Goal: Transaction & Acquisition: Purchase product/service

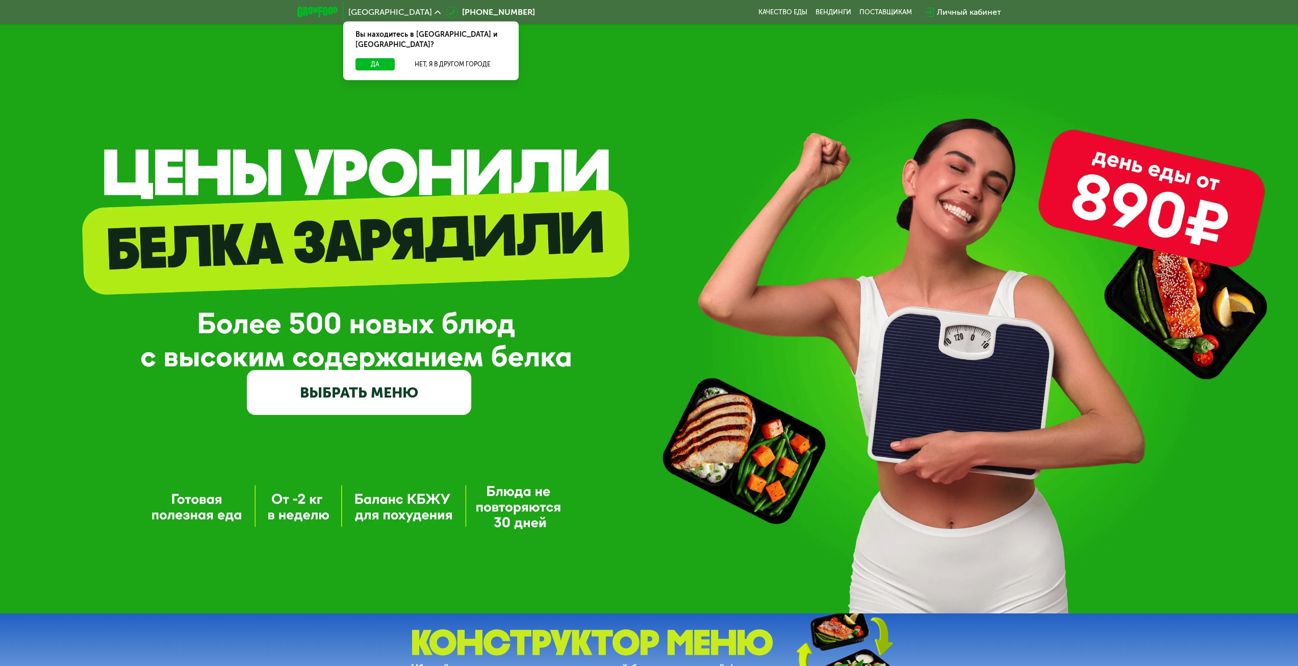
click at [391, 388] on link "ВЫБРАТЬ МЕНЮ" at bounding box center [359, 392] width 224 height 45
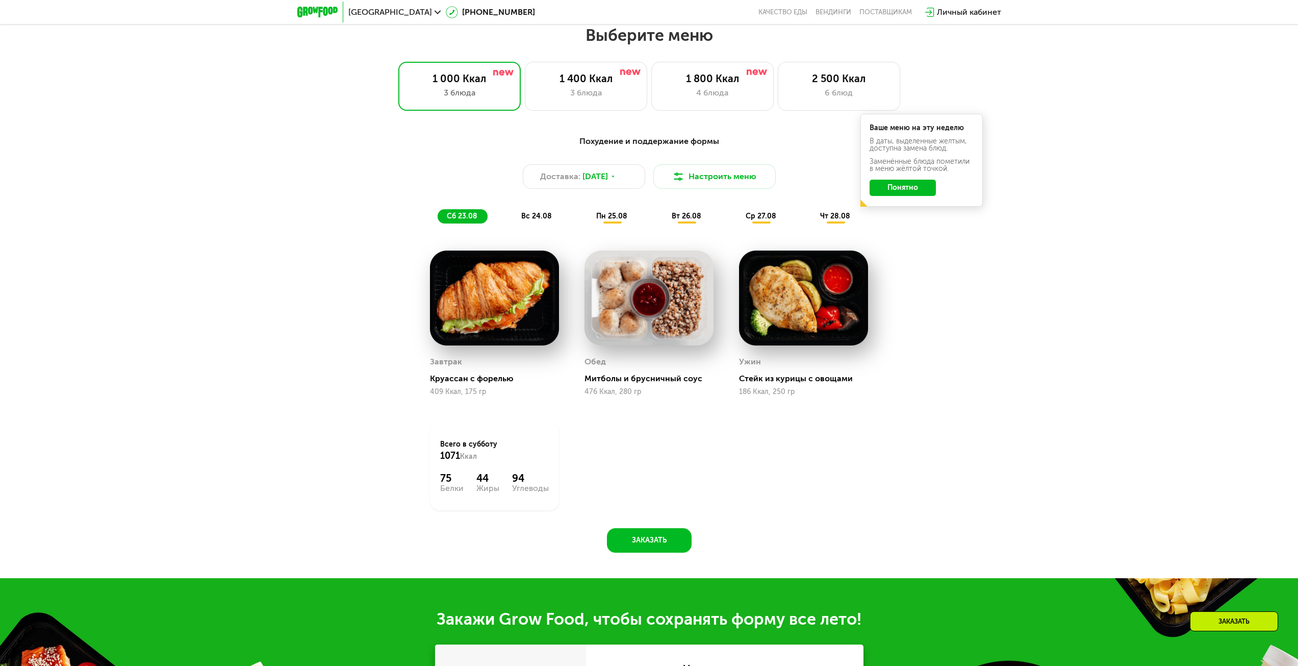
scroll to position [705, 0]
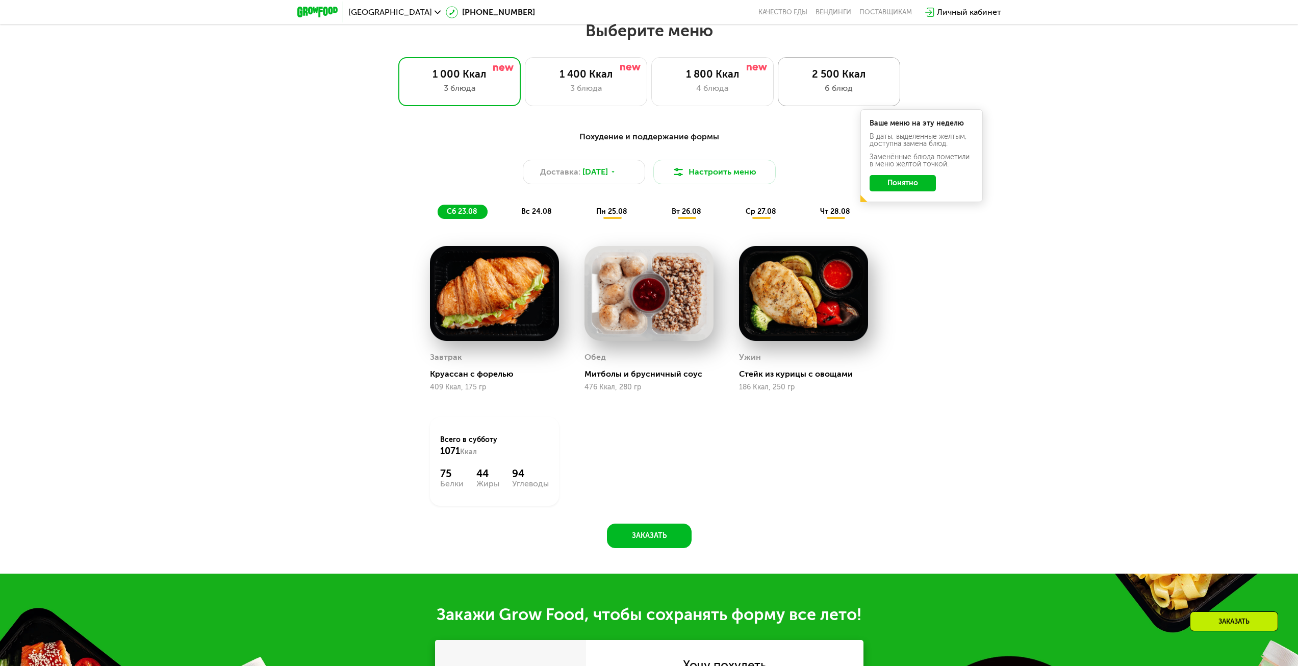
click at [842, 85] on div "6 блюд" at bounding box center [839, 88] width 101 height 12
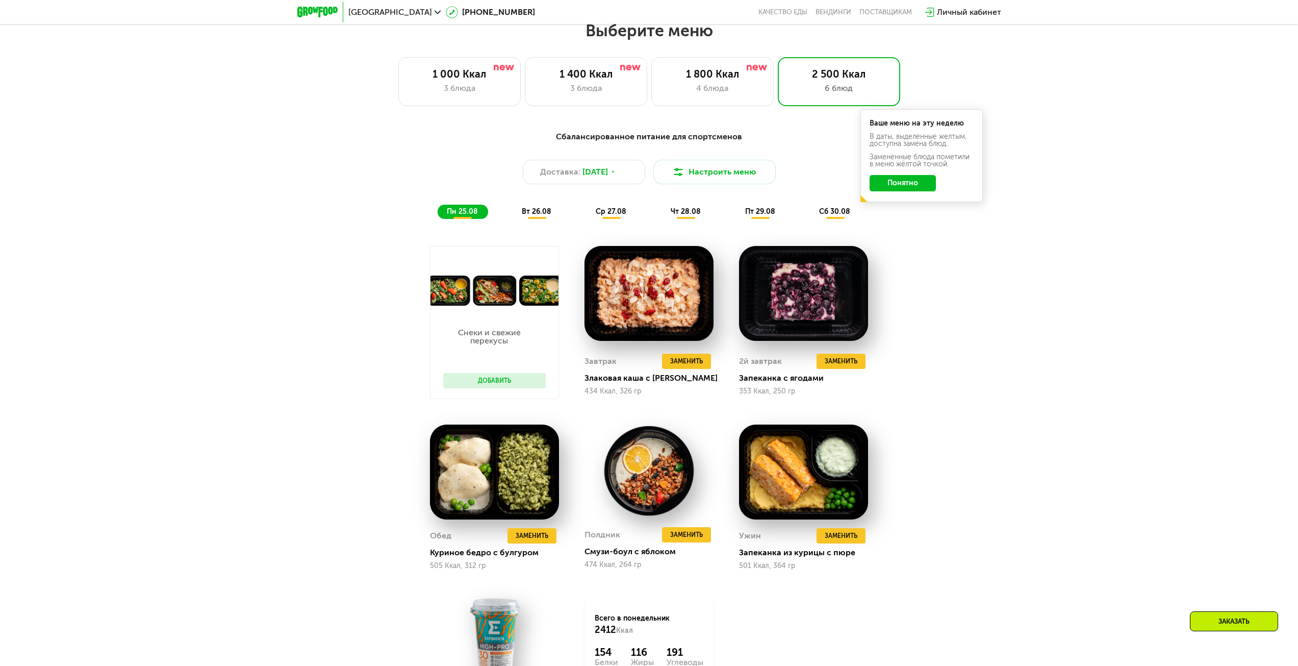
click at [924, 217] on div "Сбалансированное питание для спортсменов Доставка: [DATE] Настроить меню пн 25.…" at bounding box center [649, 175] width 604 height 88
click at [1074, 336] on div "Сбалансированное питание для спортсменов Доставка: [DATE] Настроить меню пн 25.…" at bounding box center [649, 467] width 1298 height 703
click at [920, 184] on button "Понятно" at bounding box center [903, 183] width 66 height 16
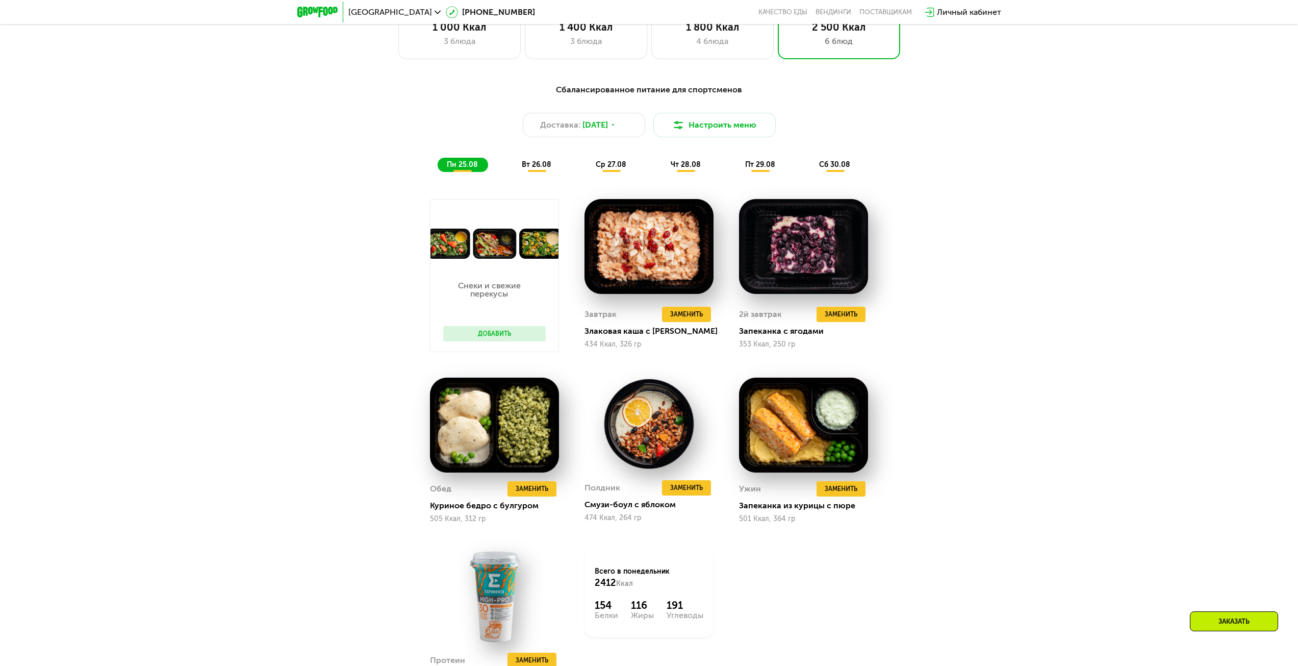
scroll to position [756, 0]
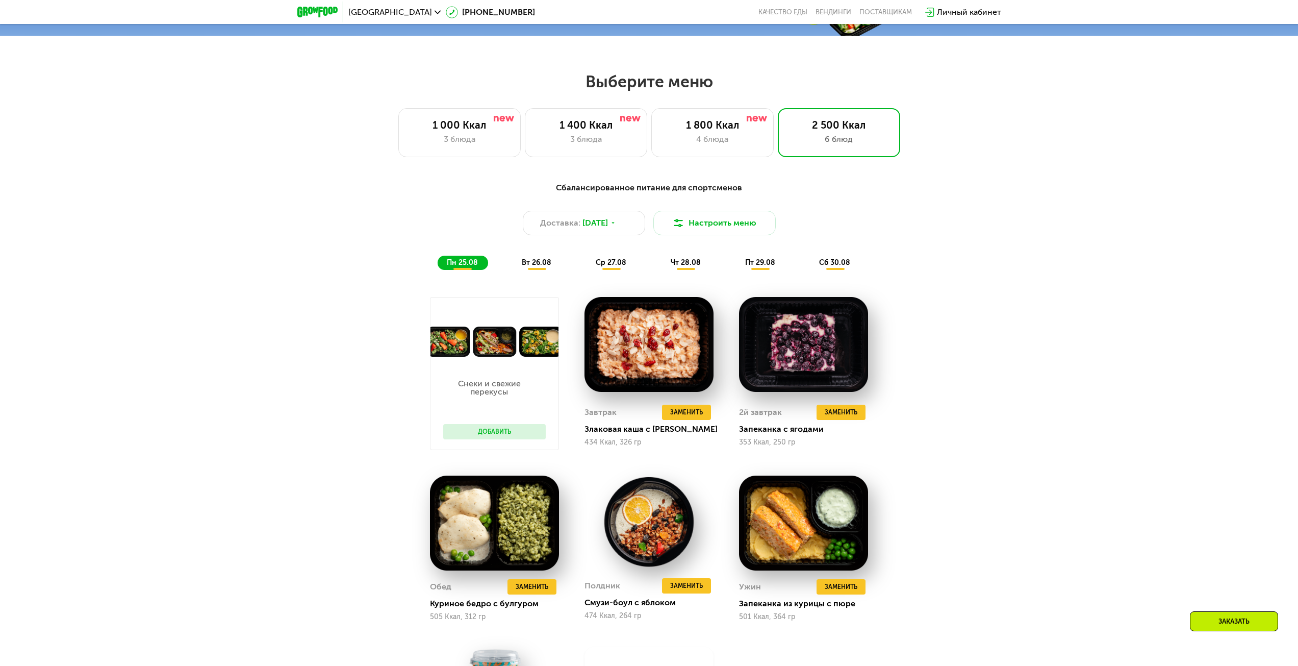
click at [543, 265] on span "вт 26.08" at bounding box center [537, 262] width 30 height 9
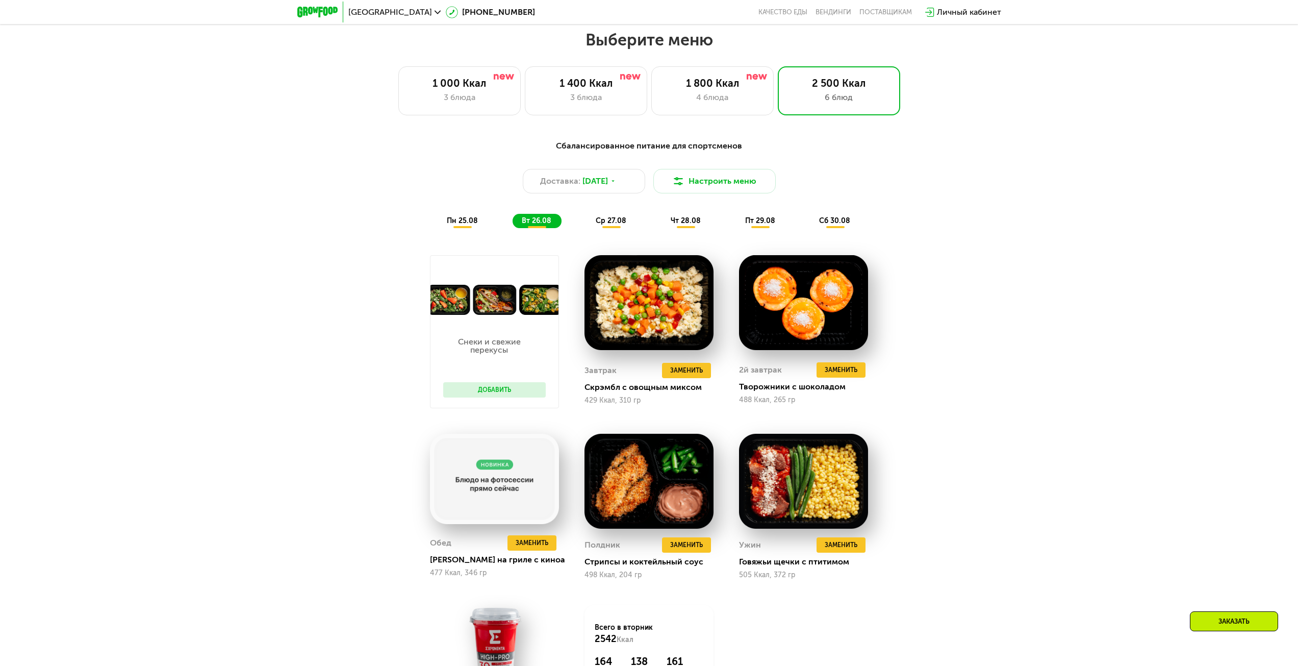
scroll to position [858, 0]
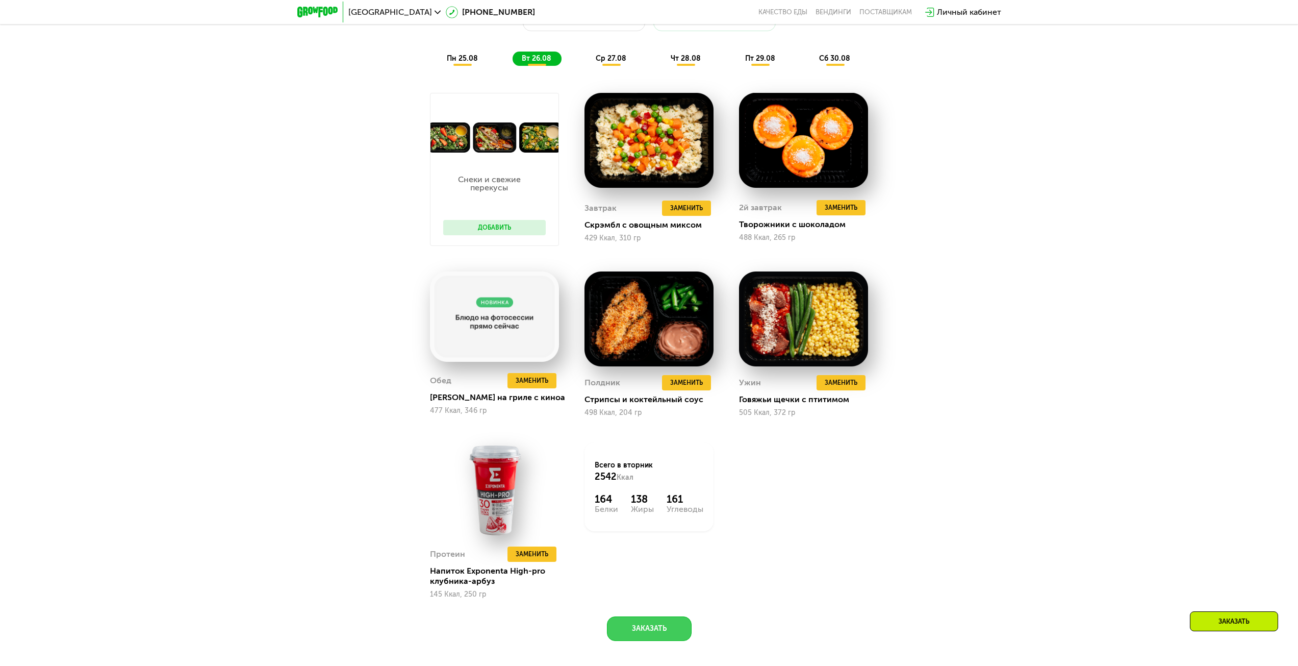
click at [661, 640] on button "Заказать" at bounding box center [649, 628] width 85 height 24
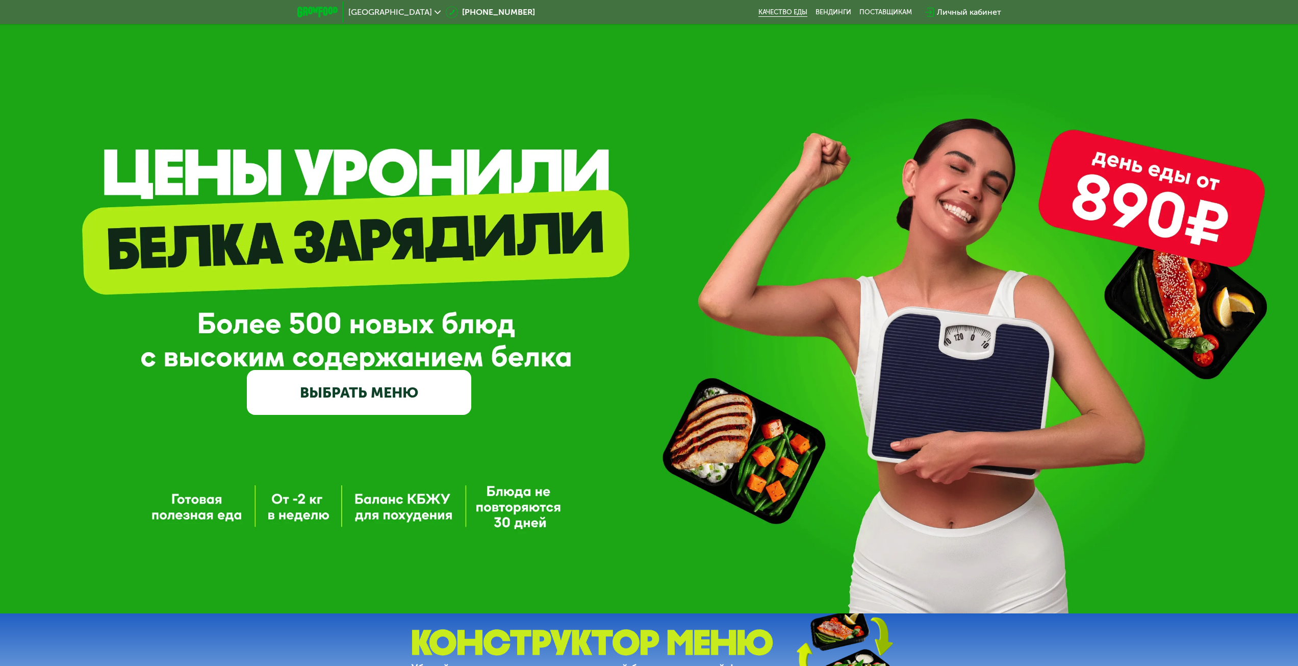
click at [792, 10] on link "Качество еды" at bounding box center [782, 12] width 49 height 8
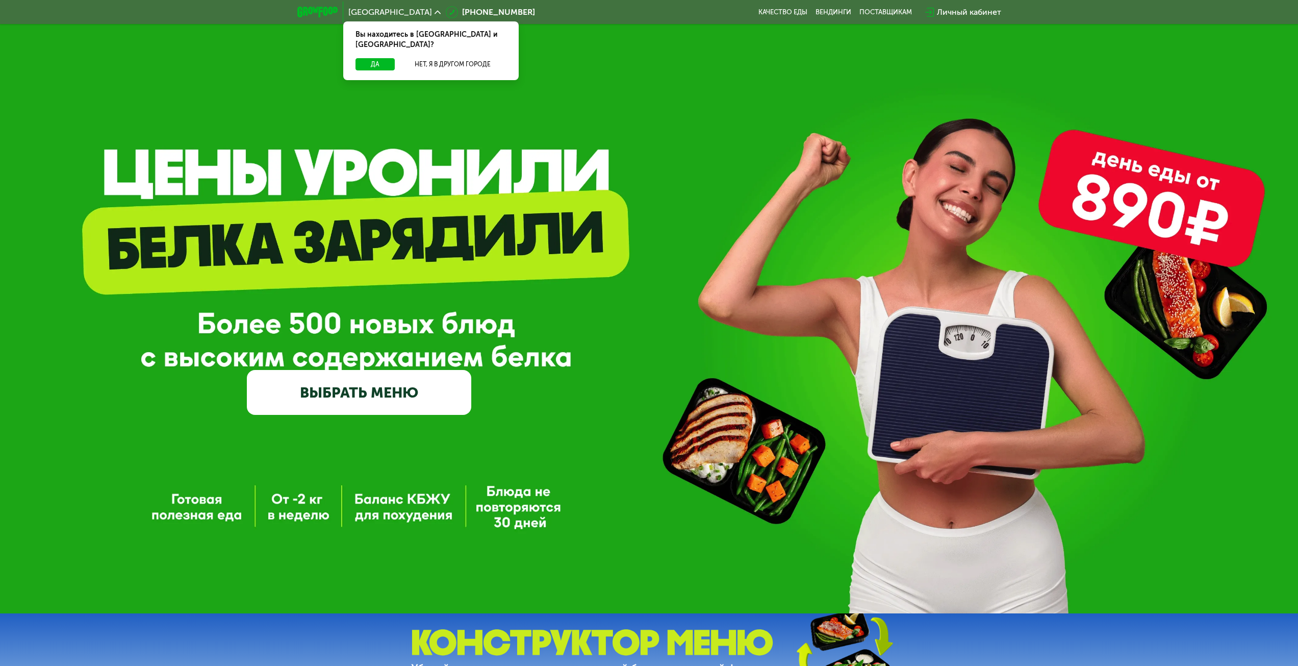
click at [385, 386] on link "ВЫБРАТЬ МЕНЮ" at bounding box center [359, 392] width 224 height 45
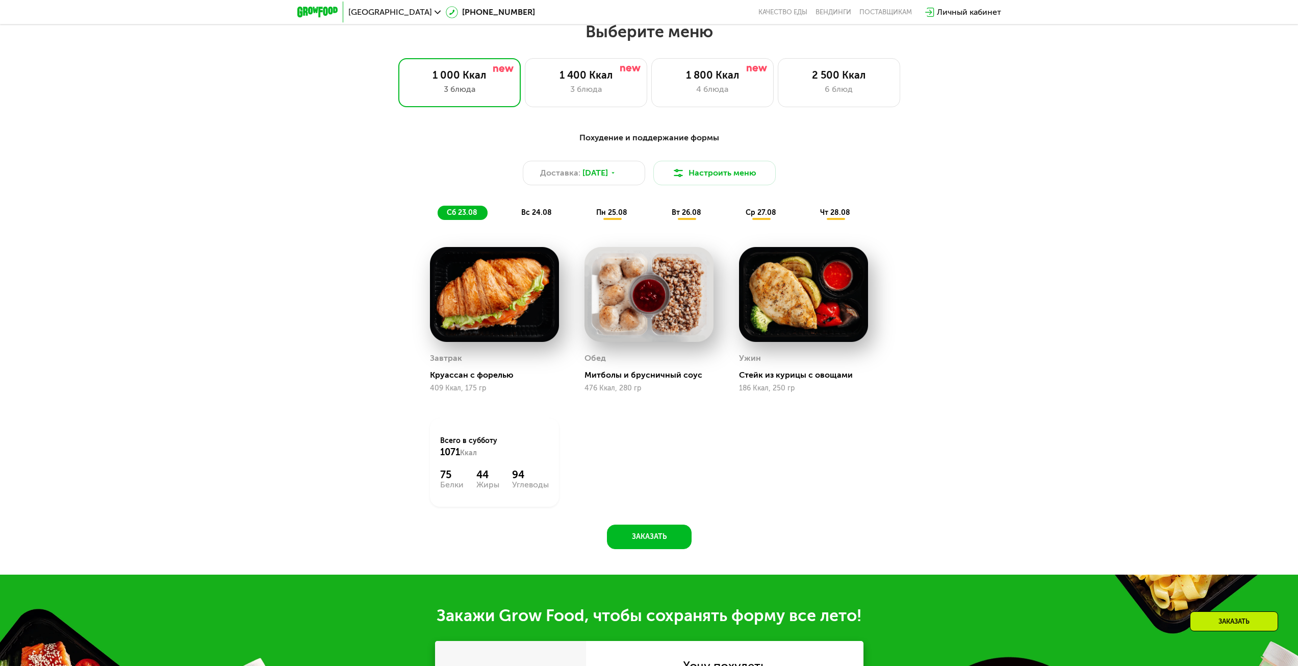
scroll to position [705, 0]
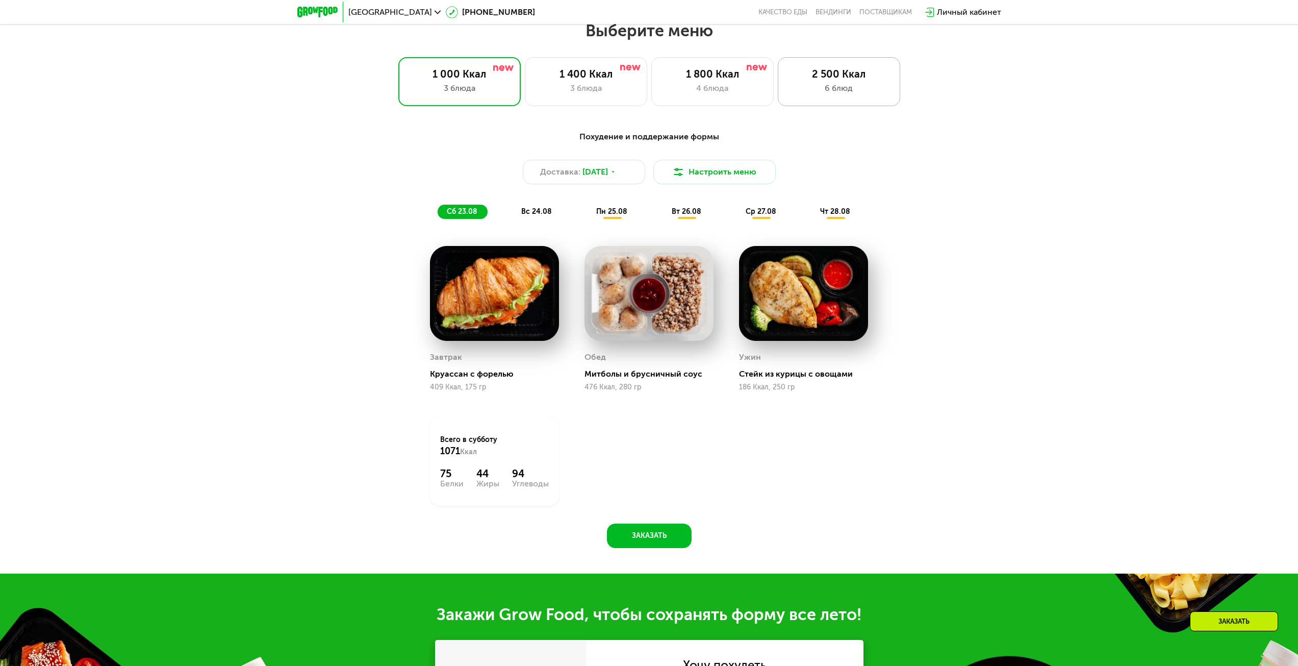
click at [841, 87] on div "6 блюд" at bounding box center [839, 88] width 101 height 12
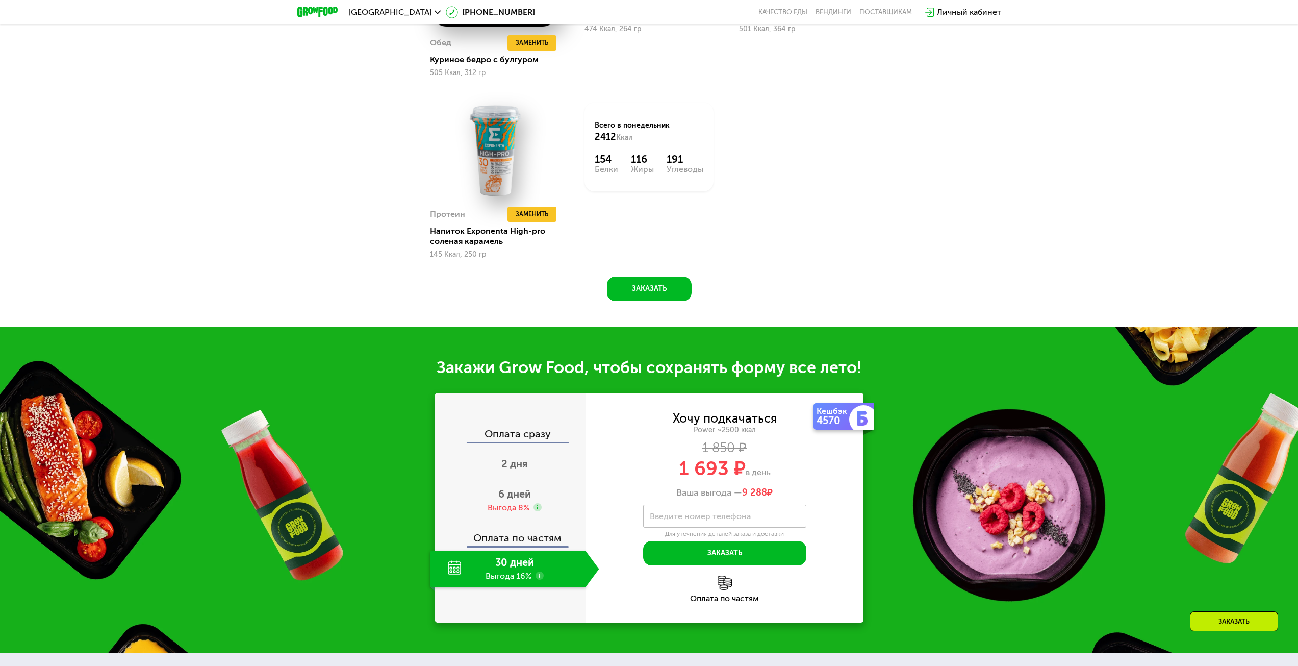
scroll to position [1368, 0]
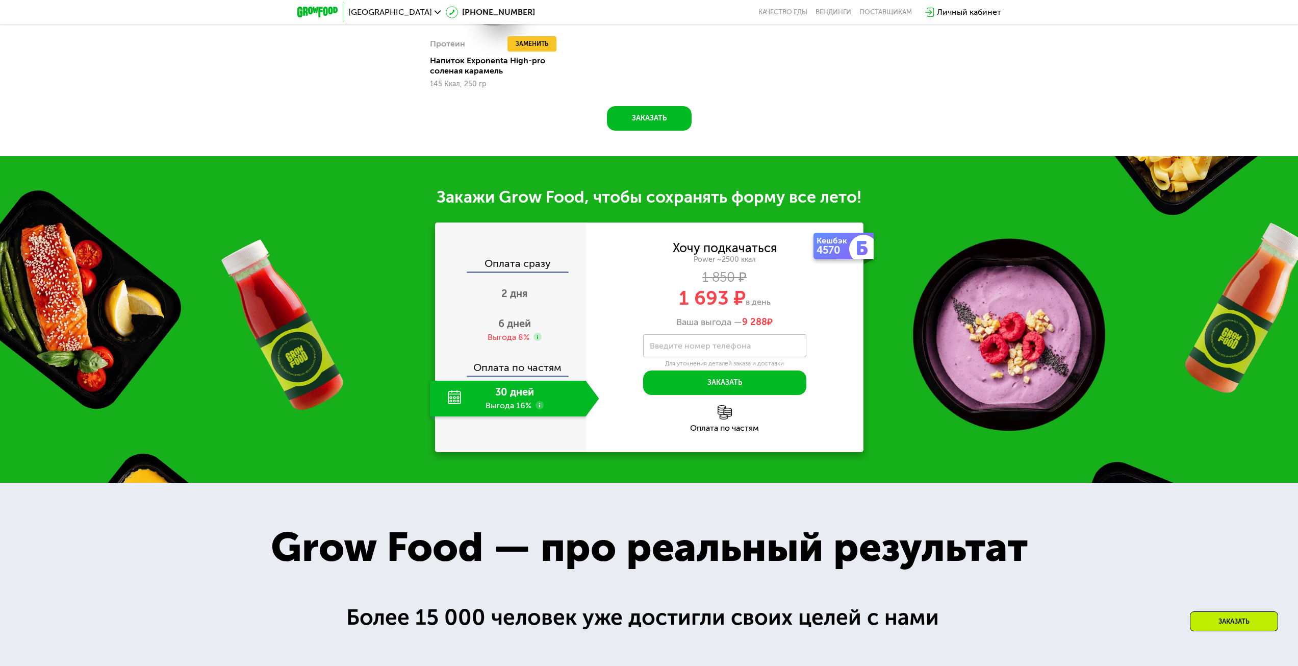
click at [526, 271] on div "Оплата сразу" at bounding box center [511, 264] width 150 height 13
click at [538, 409] on use at bounding box center [540, 405] width 8 height 8
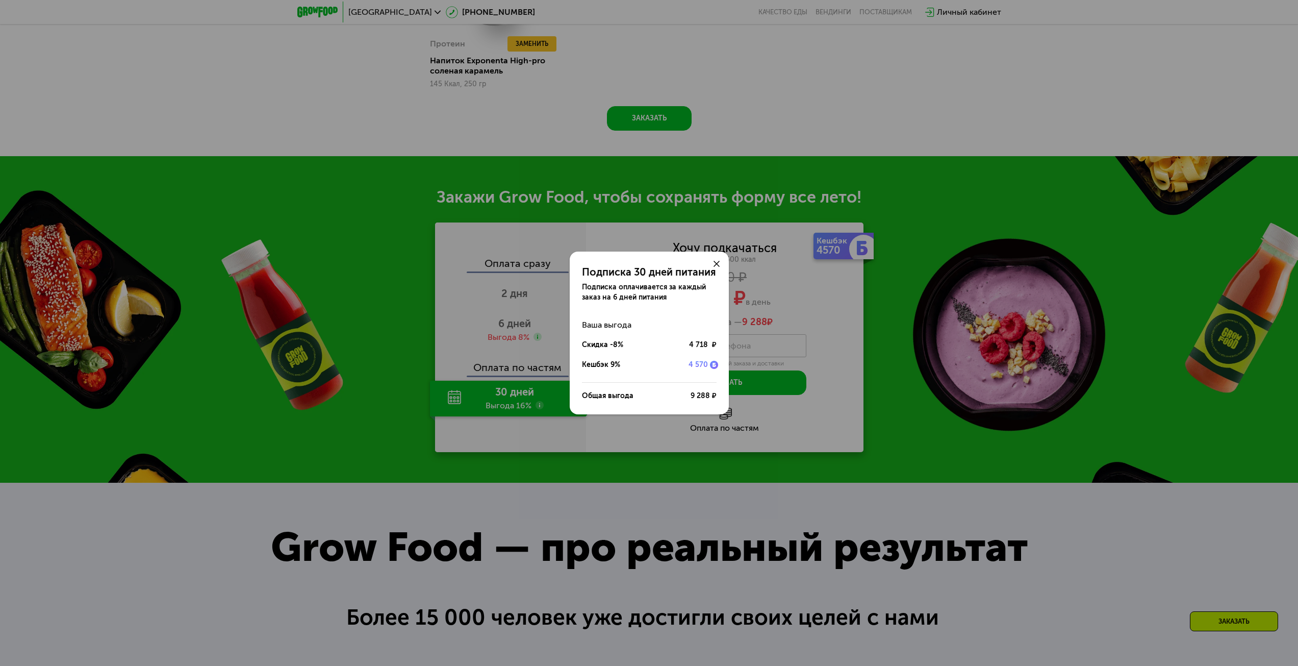
click at [712, 258] on div at bounding box center [716, 263] width 24 height 24
click at [717, 258] on div at bounding box center [716, 263] width 24 height 24
click at [719, 262] on icon at bounding box center [717, 264] width 6 height 6
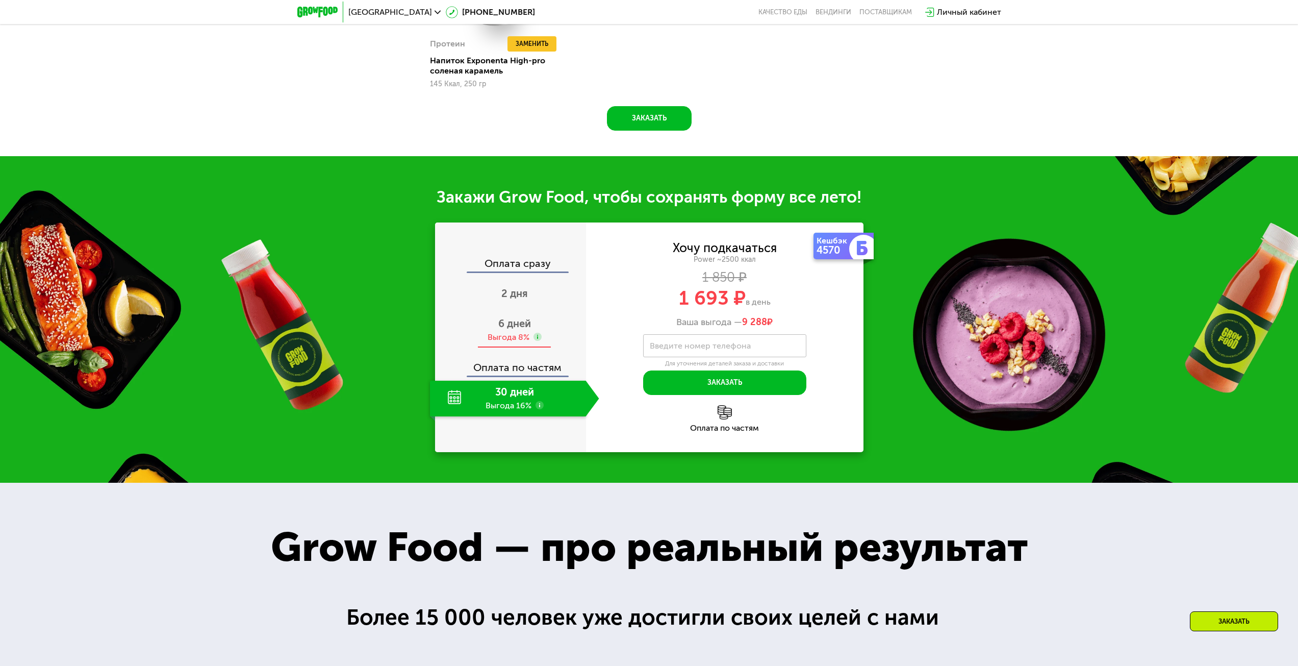
click at [516, 339] on div "Выгода 8%" at bounding box center [509, 337] width 42 height 11
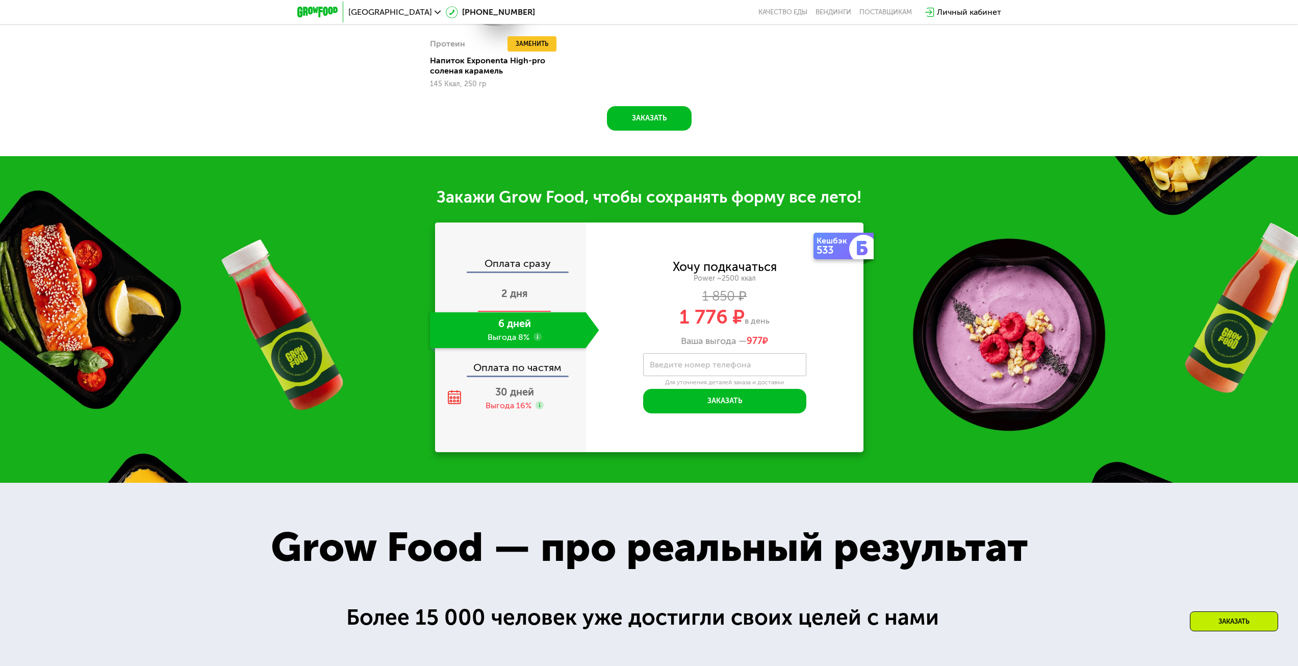
click at [525, 304] on div "2 дня" at bounding box center [514, 294] width 169 height 36
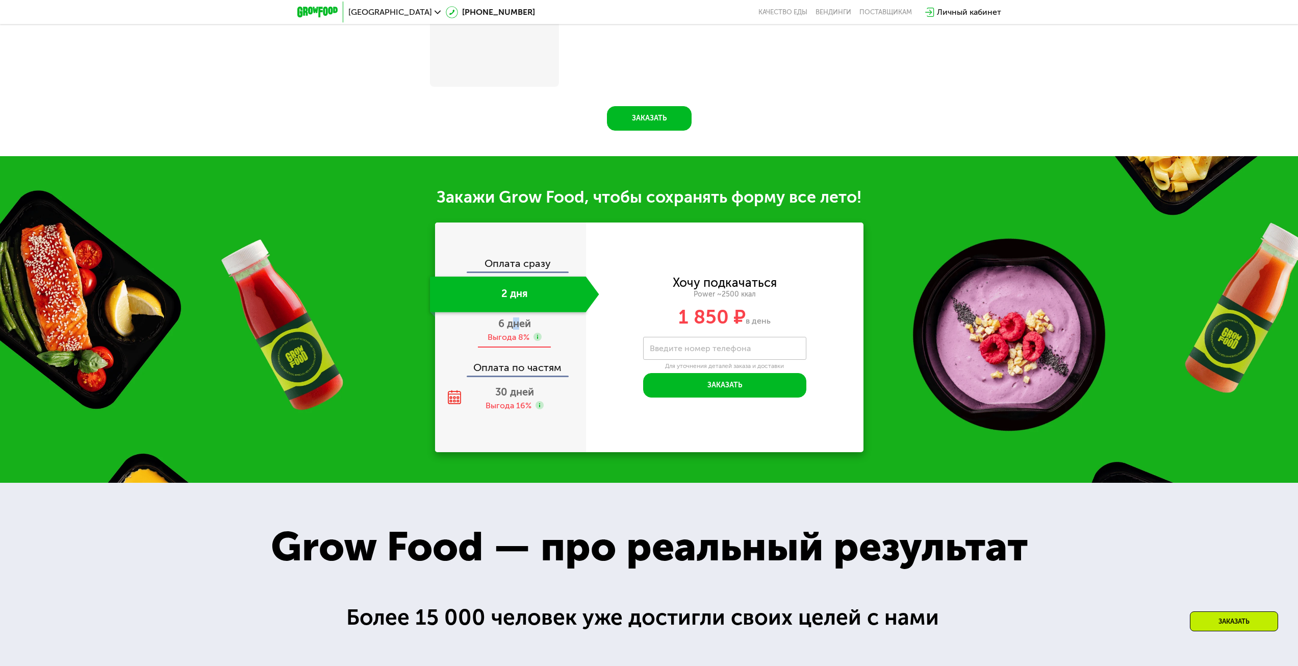
click at [515, 326] on span "6 дней" at bounding box center [514, 323] width 33 height 12
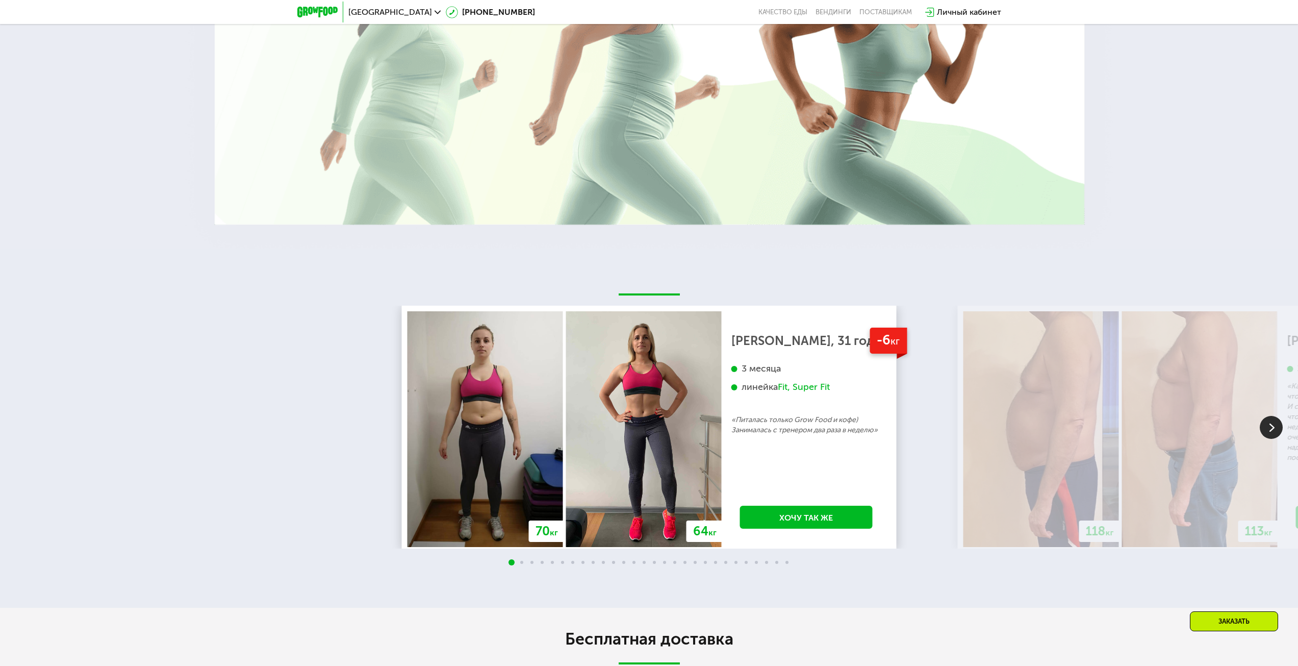
scroll to position [2286, 0]
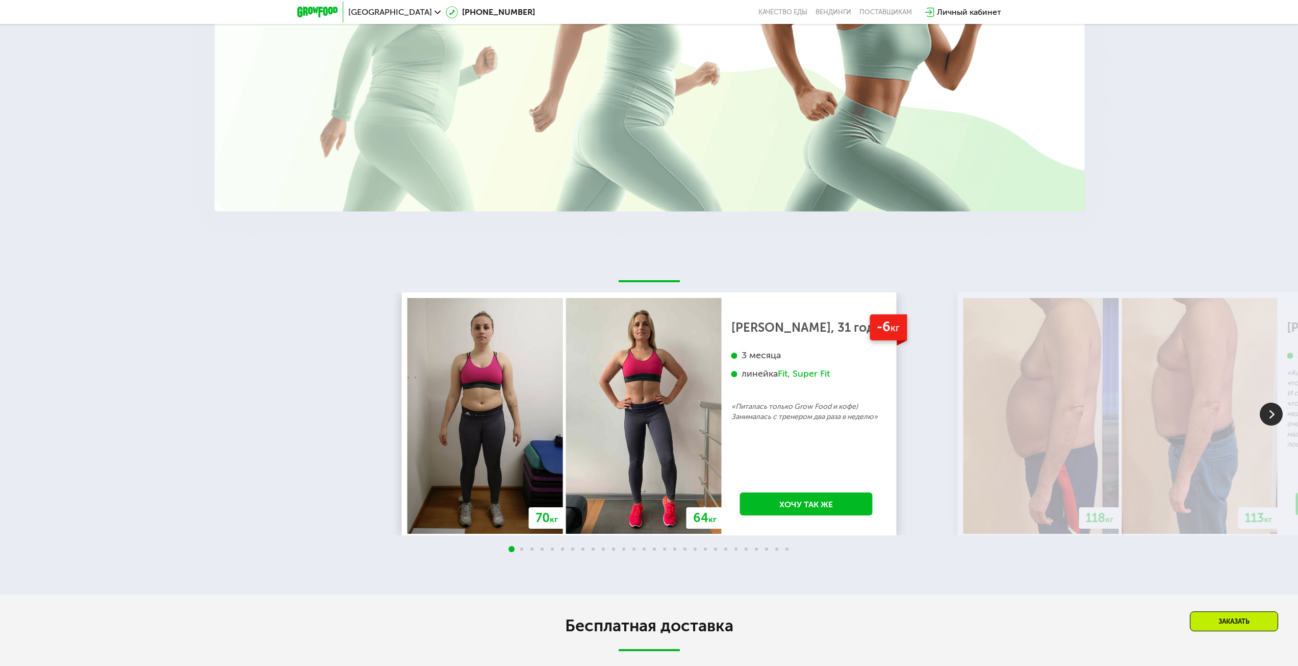
click at [521, 550] on span at bounding box center [521, 548] width 3 height 3
click at [523, 553] on div at bounding box center [649, 549] width 1298 height 8
click at [1275, 415] on img at bounding box center [1271, 413] width 23 height 23
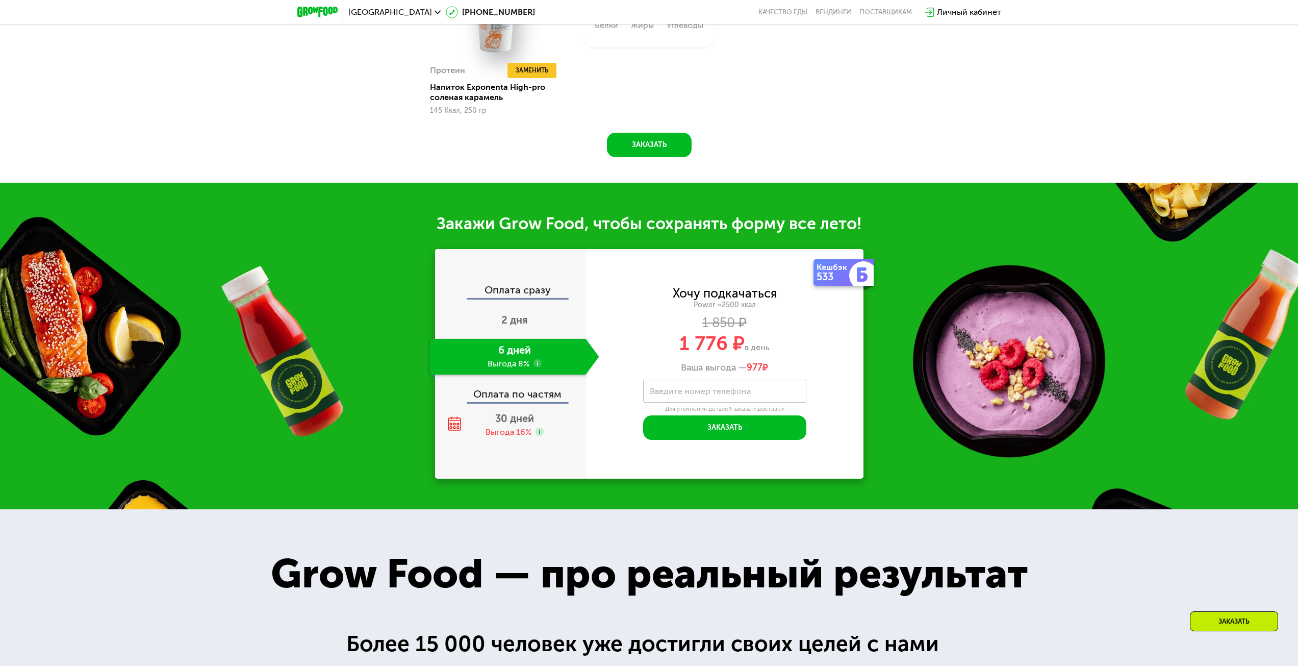
scroll to position [1266, 0]
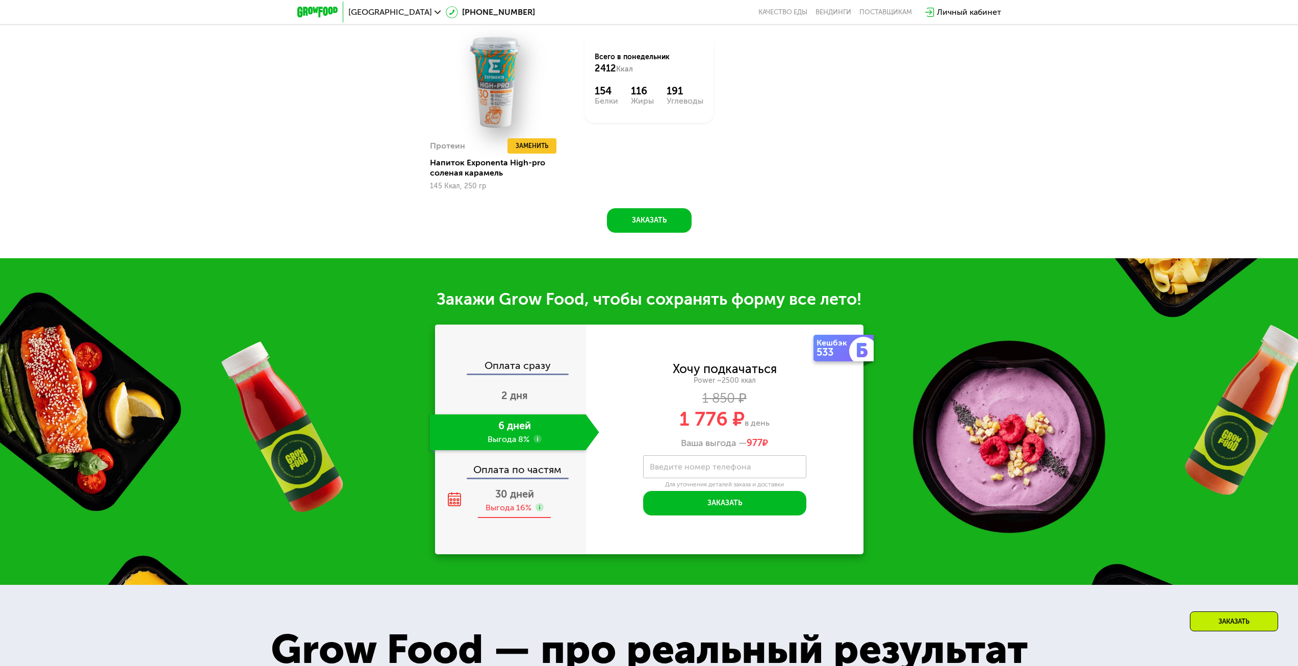
drag, startPoint x: 510, startPoint y: 486, endPoint x: 513, endPoint y: 499, distance: 13.6
click at [510, 486] on div "Оплата сразу 2 дня 6 дней Выгода 8% Оплата по частям 30 дней Выгода 16%" at bounding box center [510, 439] width 151 height 158
click at [513, 499] on span "30 дней" at bounding box center [514, 494] width 39 height 12
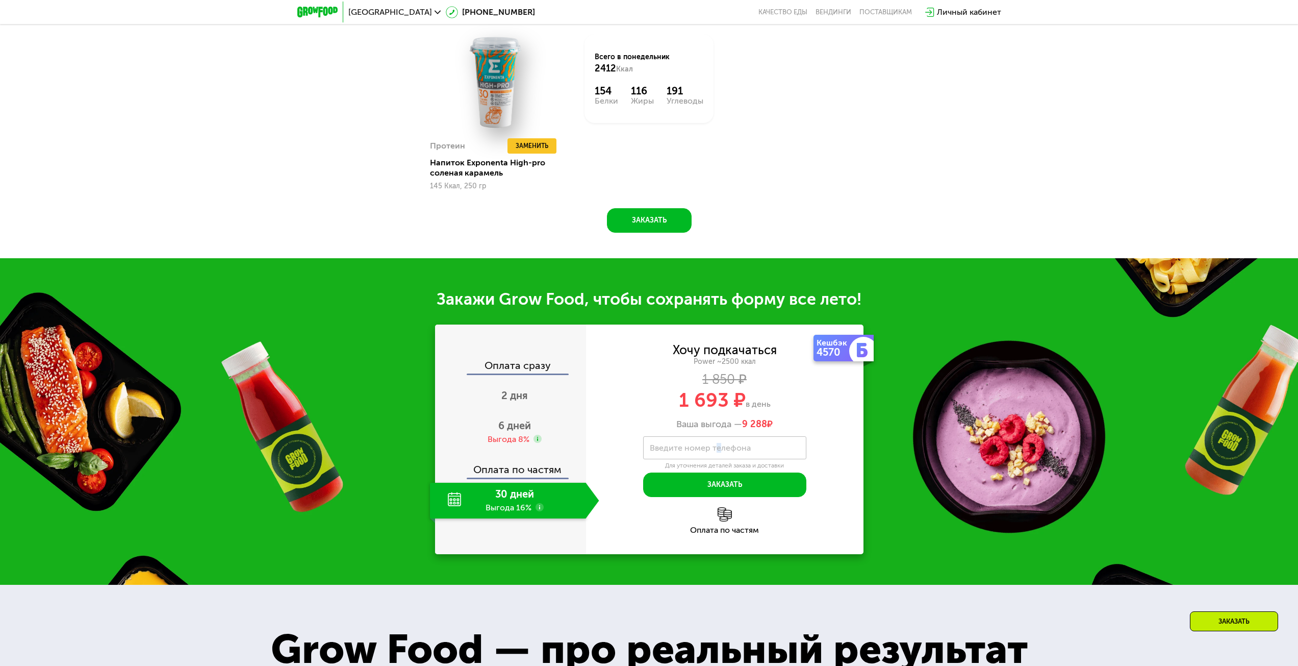
click at [713, 450] on label "Введите номер телефона" at bounding box center [700, 448] width 101 height 6
click at [713, 454] on input "Введите номер телефона" at bounding box center [724, 447] width 163 height 23
drag, startPoint x: 704, startPoint y: 455, endPoint x: 707, endPoint y: 461, distance: 5.9
click at [705, 455] on input "Введите номер телефона" at bounding box center [724, 447] width 163 height 23
type input "**********"
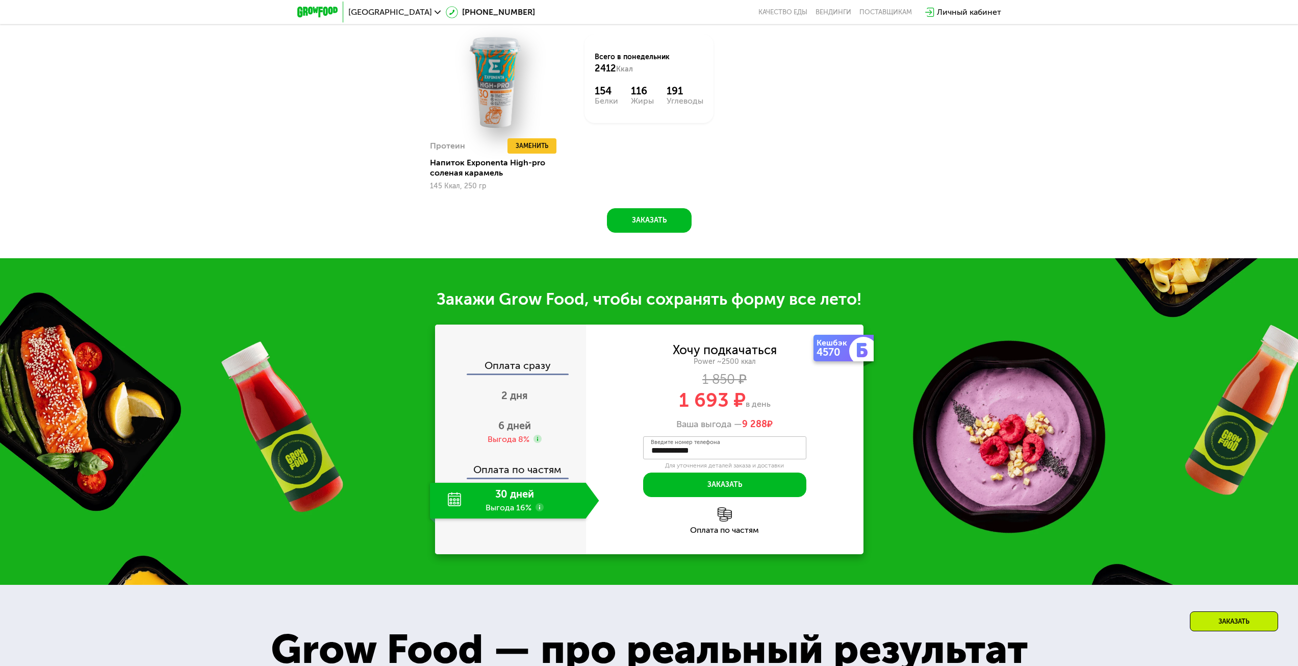
click at [721, 530] on div "Оплата по частям" at bounding box center [724, 530] width 277 height 8
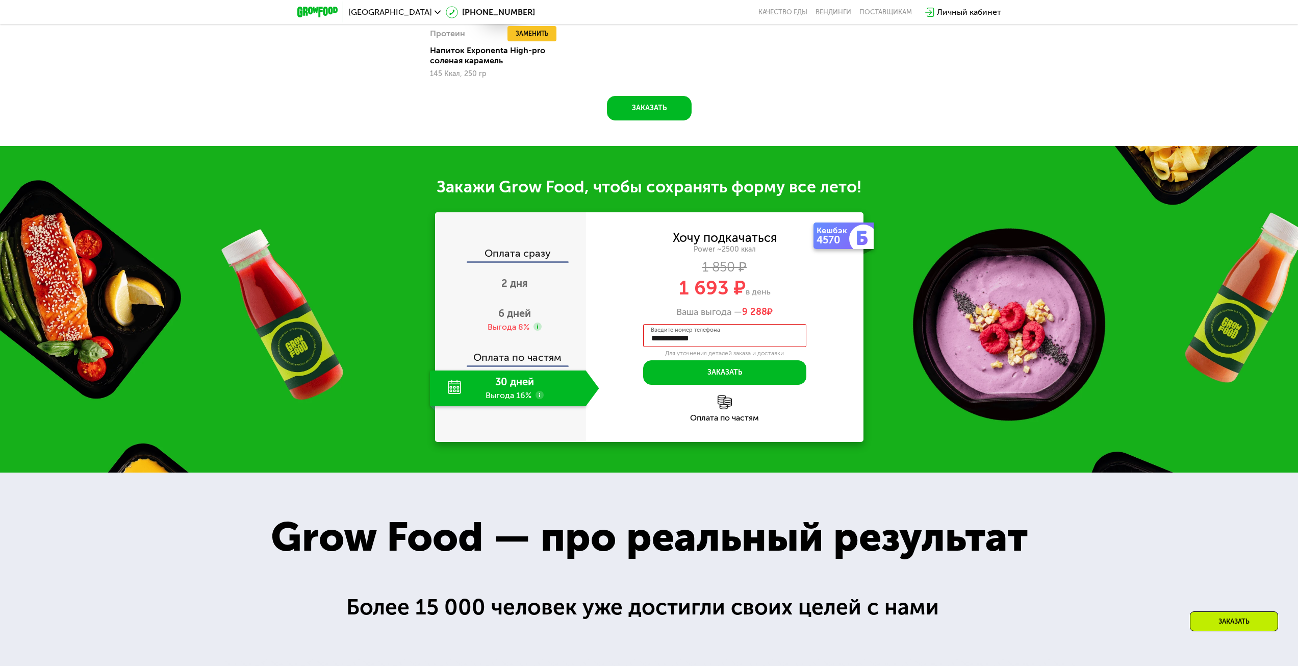
scroll to position [1419, 0]
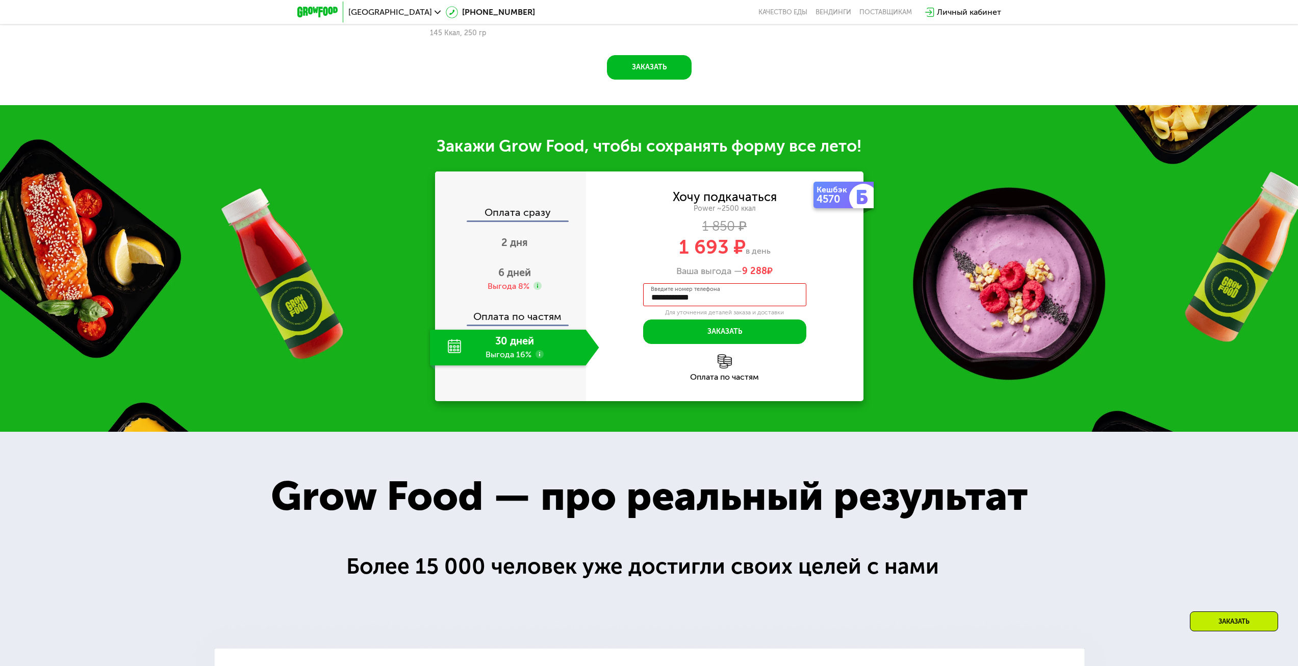
click at [537, 349] on div "30 дней Выгода 16%" at bounding box center [508, 347] width 156 height 36
click at [524, 286] on div "Выгода 8%" at bounding box center [509, 286] width 42 height 11
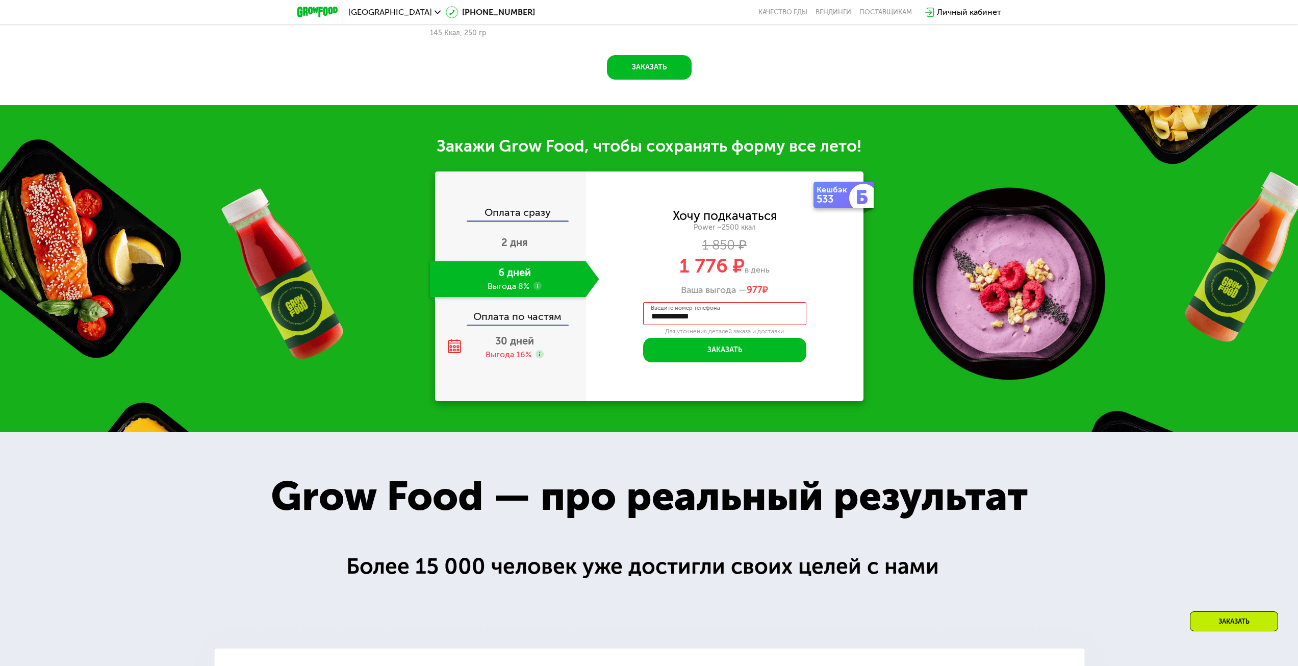
click at [528, 322] on div "Оплата по частям" at bounding box center [511, 312] width 150 height 23
click at [526, 352] on div "30 дней Выгода 16%" at bounding box center [514, 347] width 169 height 36
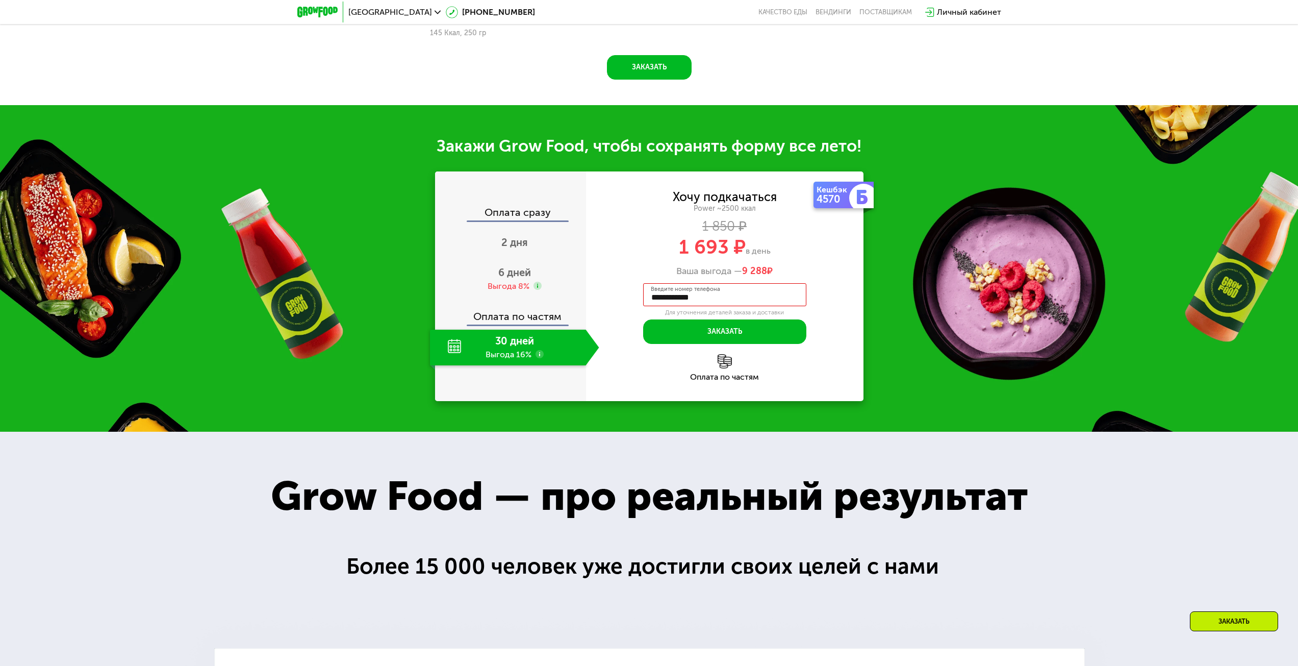
click at [521, 320] on div "Оплата по частям" at bounding box center [511, 312] width 150 height 23
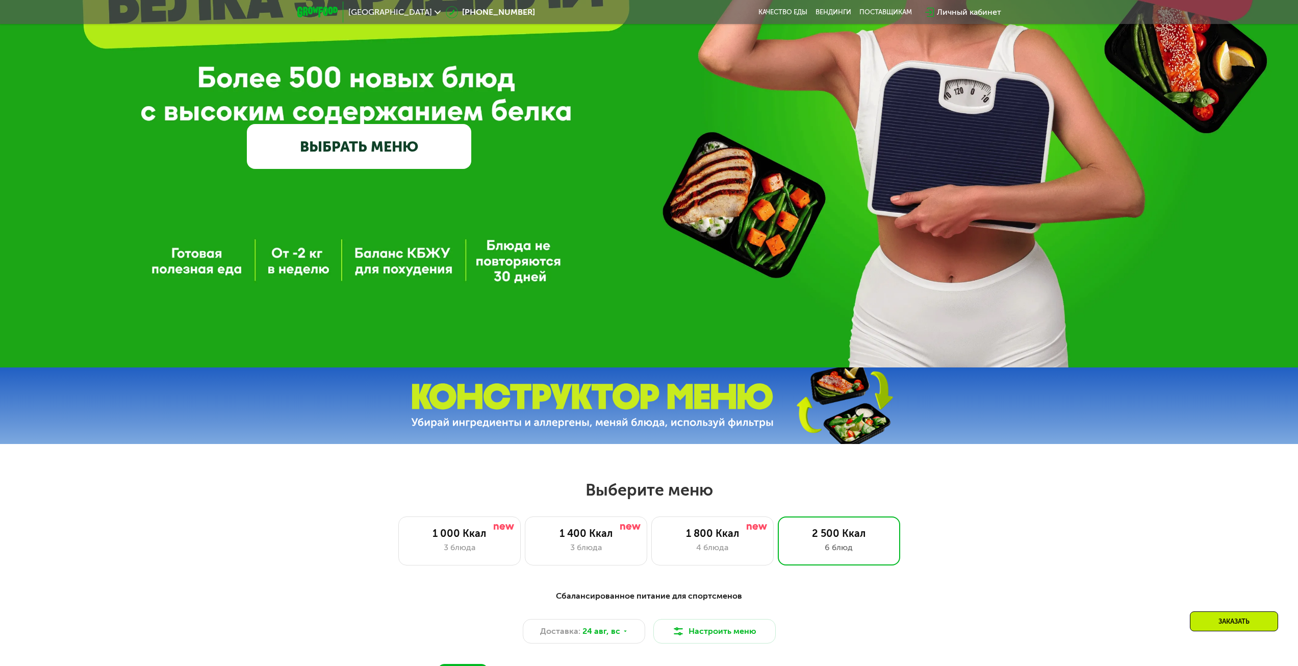
scroll to position [0, 0]
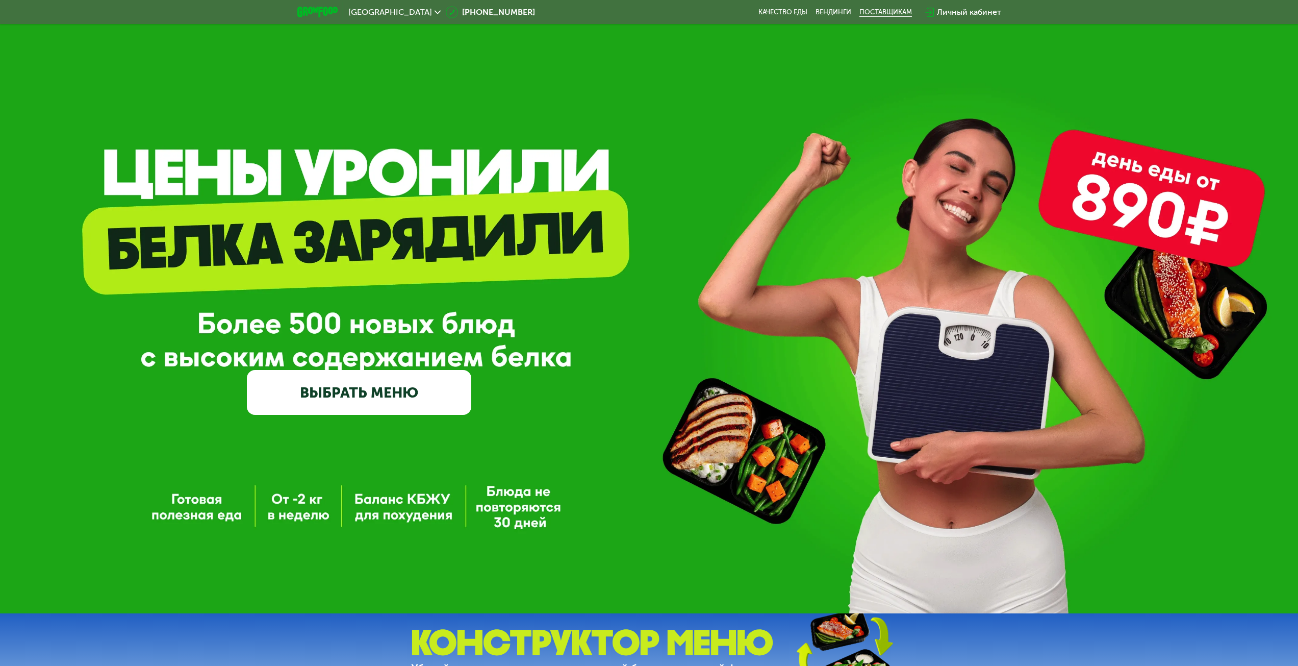
click at [883, 14] on div "поставщикам" at bounding box center [885, 12] width 53 height 8
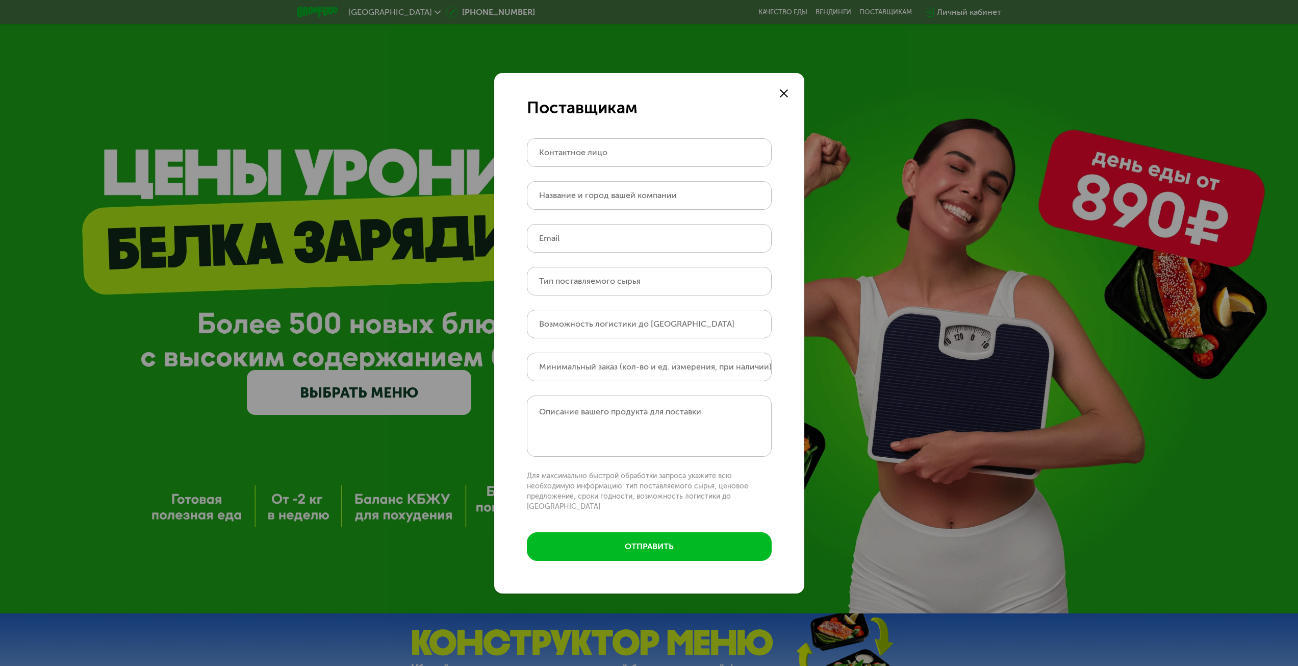
click at [781, 93] on div at bounding box center [784, 93] width 12 height 12
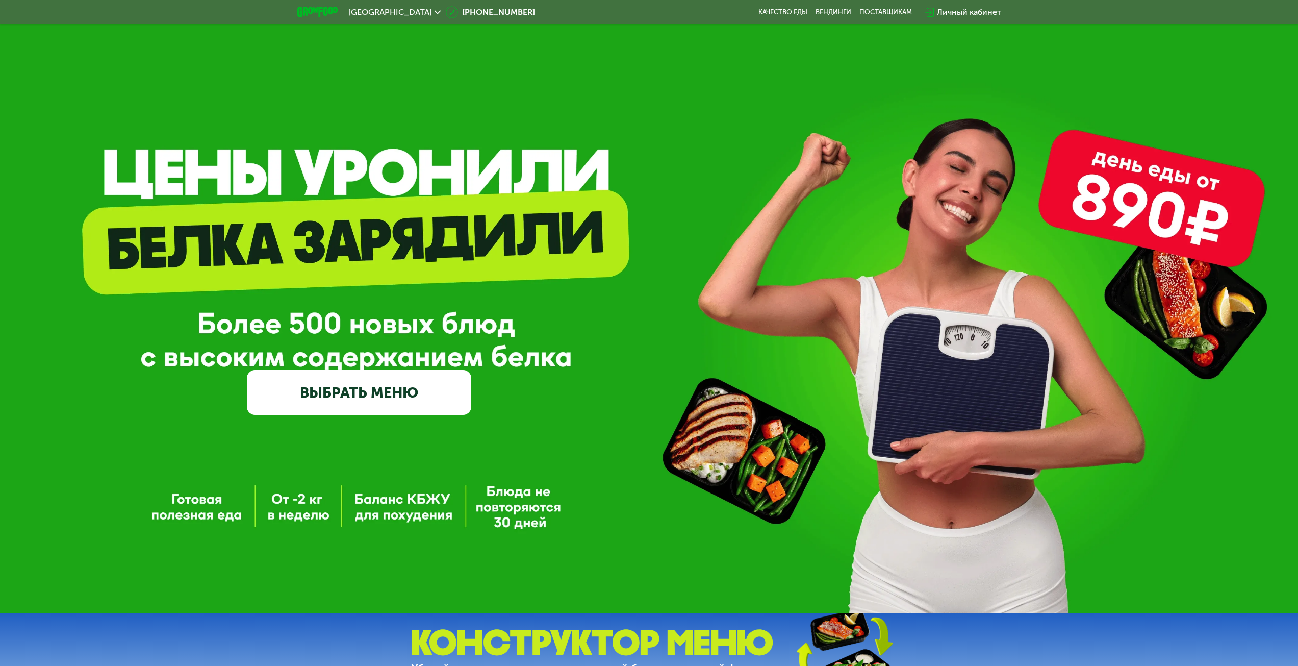
click at [784, 4] on div "Москва 8 (800) 555-21-78 Качество еды Вендинги поставщикам Личный кабинет" at bounding box center [649, 12] width 714 height 22
click at [784, 8] on link "Качество еды" at bounding box center [782, 12] width 49 height 8
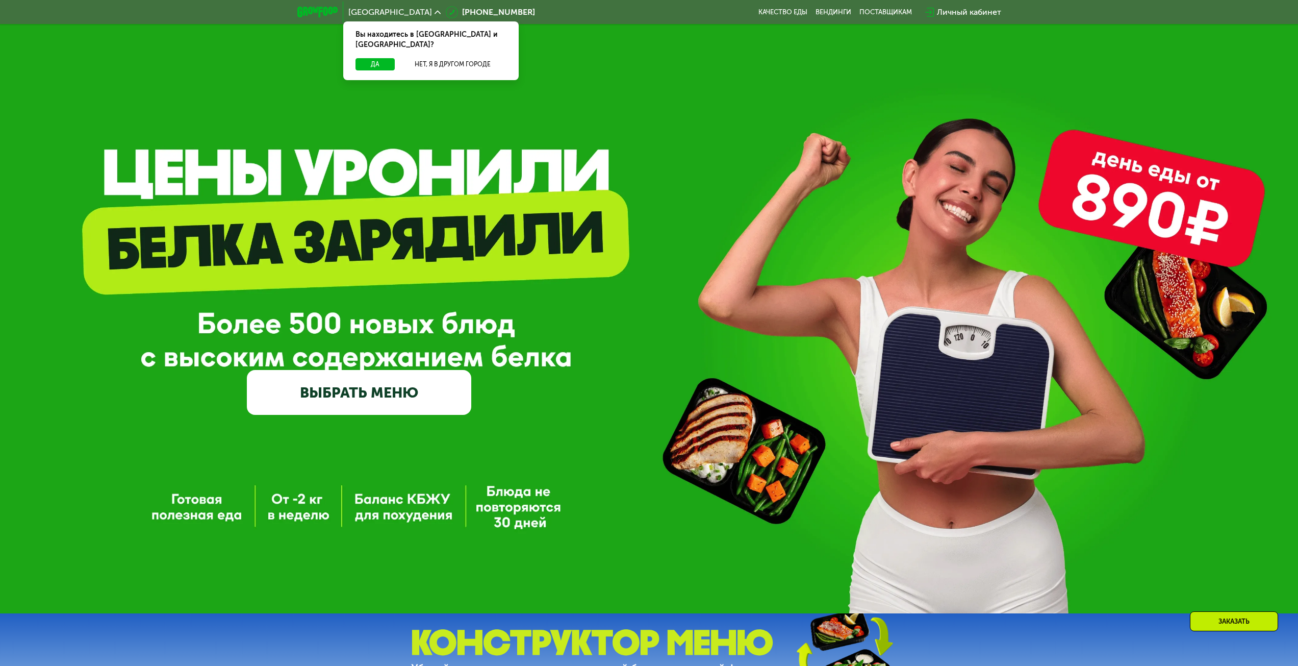
scroll to position [306, 0]
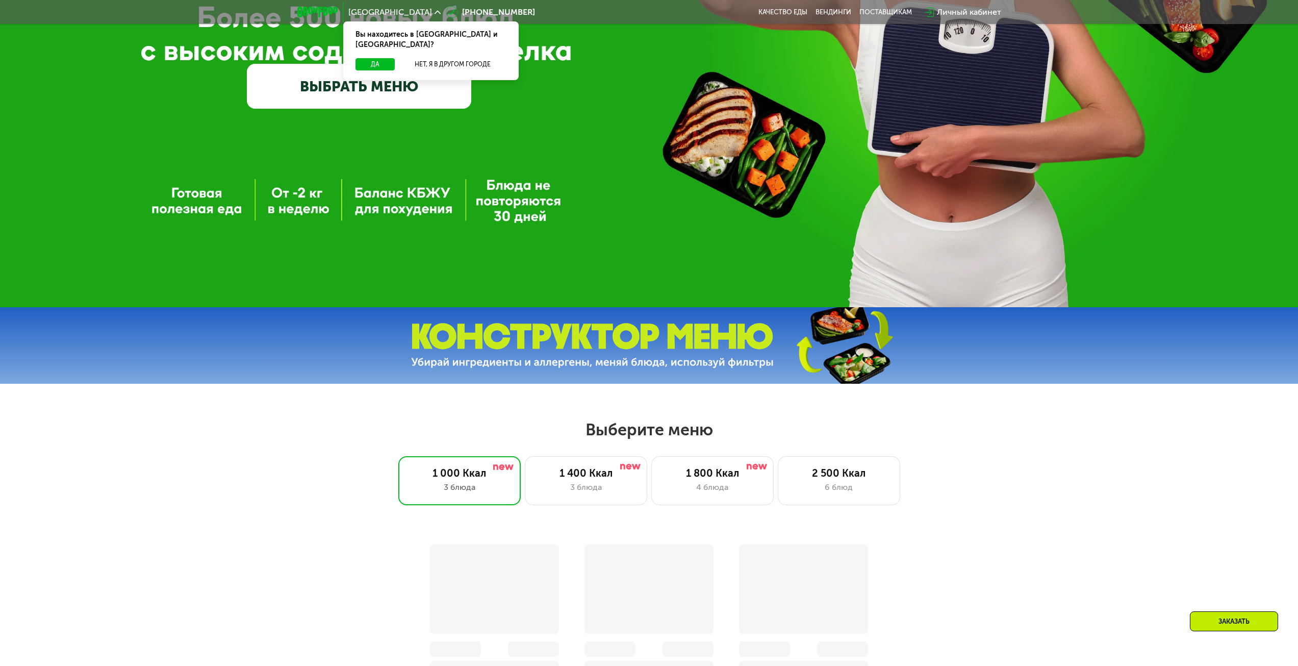
click at [381, 90] on link "ВЫБРАТЬ МЕНЮ" at bounding box center [359, 86] width 224 height 45
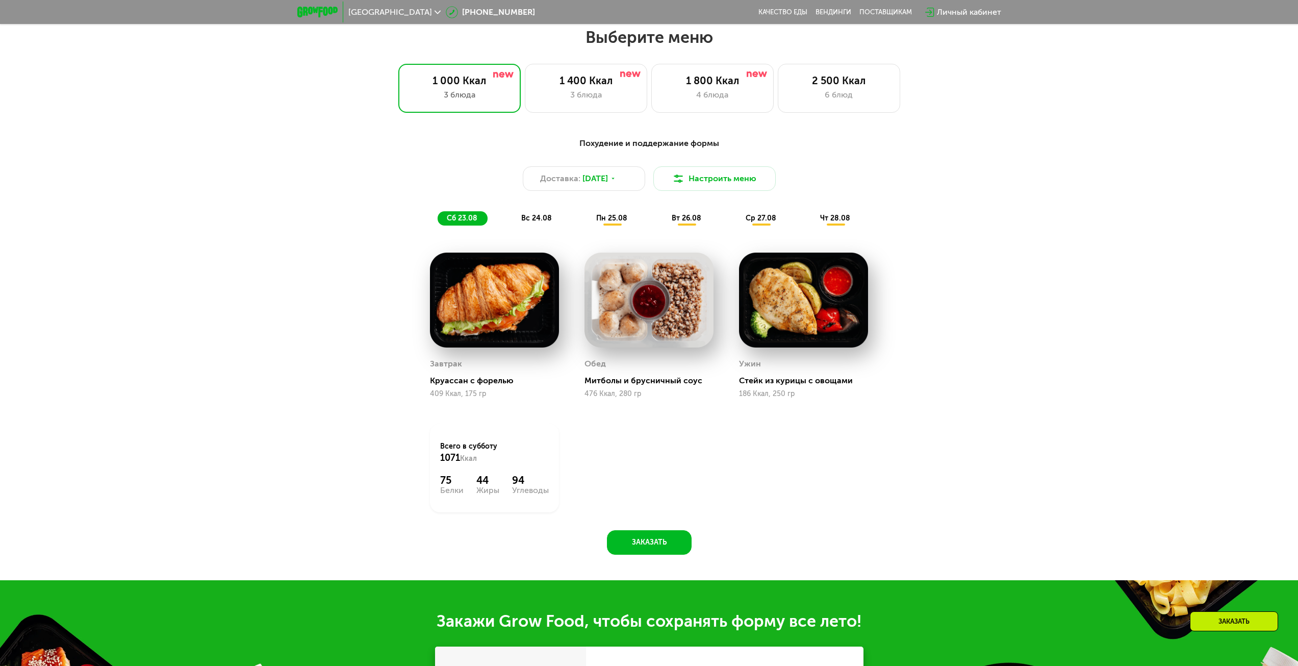
scroll to position [705, 0]
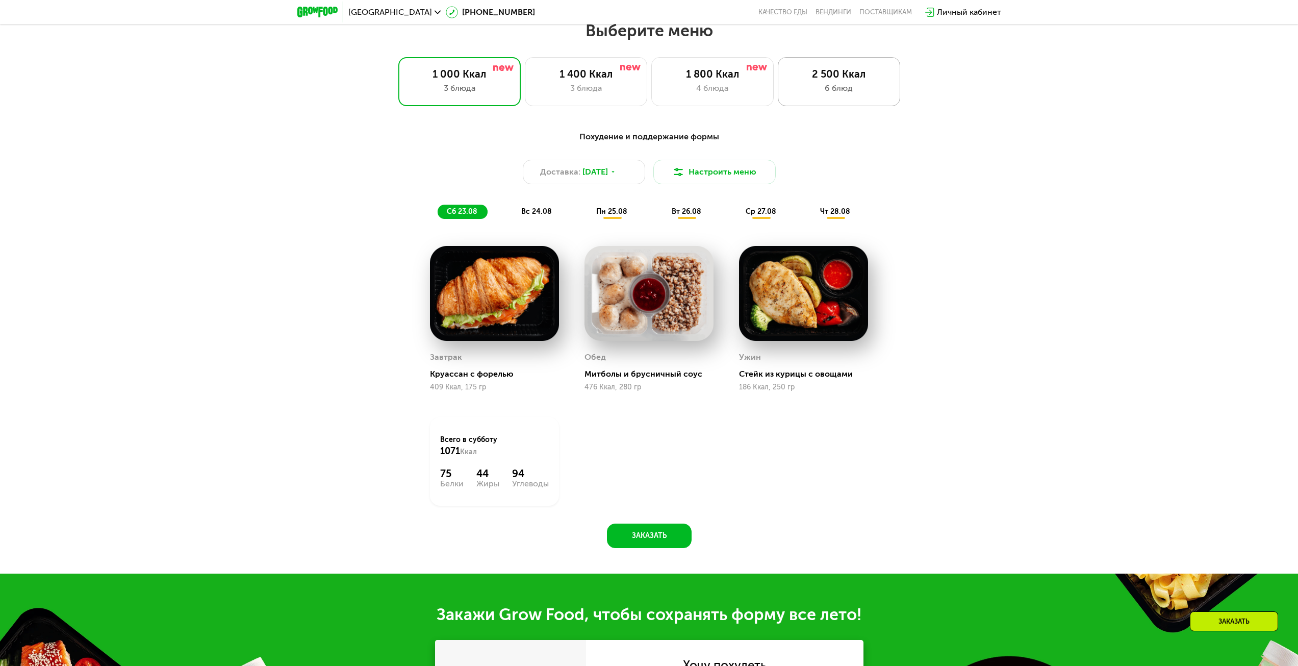
click at [842, 94] on div "6 блюд" at bounding box center [839, 88] width 101 height 12
